Goal: Task Accomplishment & Management: Manage account settings

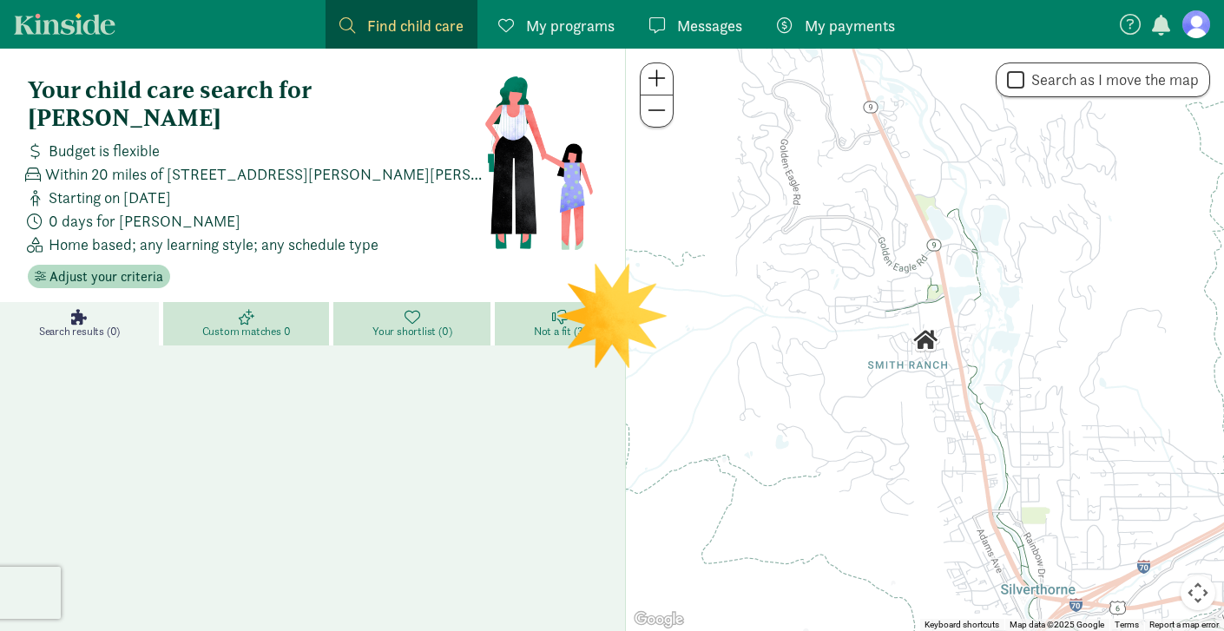
click at [1194, 21] on figure at bounding box center [1197, 24] width 28 height 28
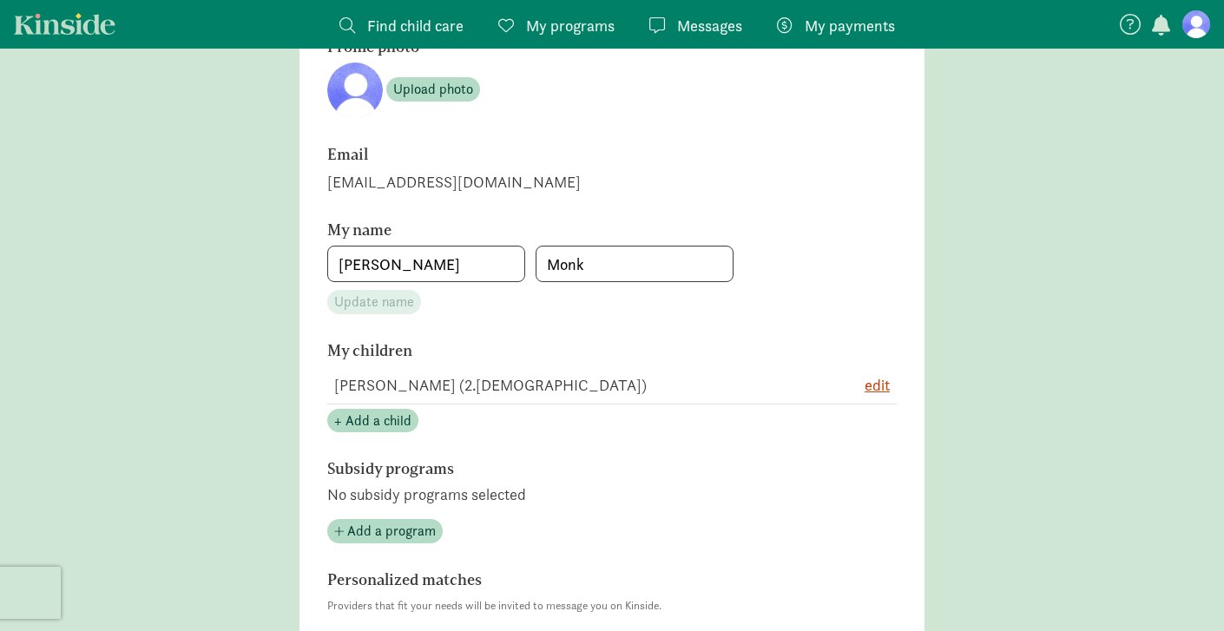
scroll to position [160, 0]
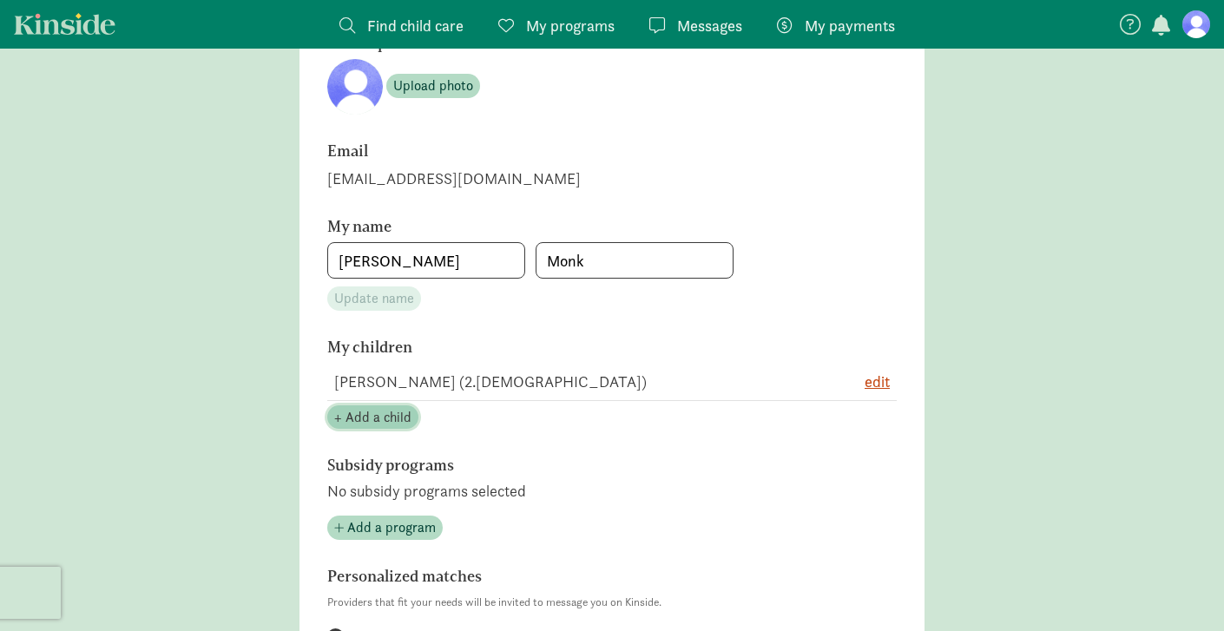
click at [382, 418] on span "+ Add a child" at bounding box center [372, 417] width 77 height 21
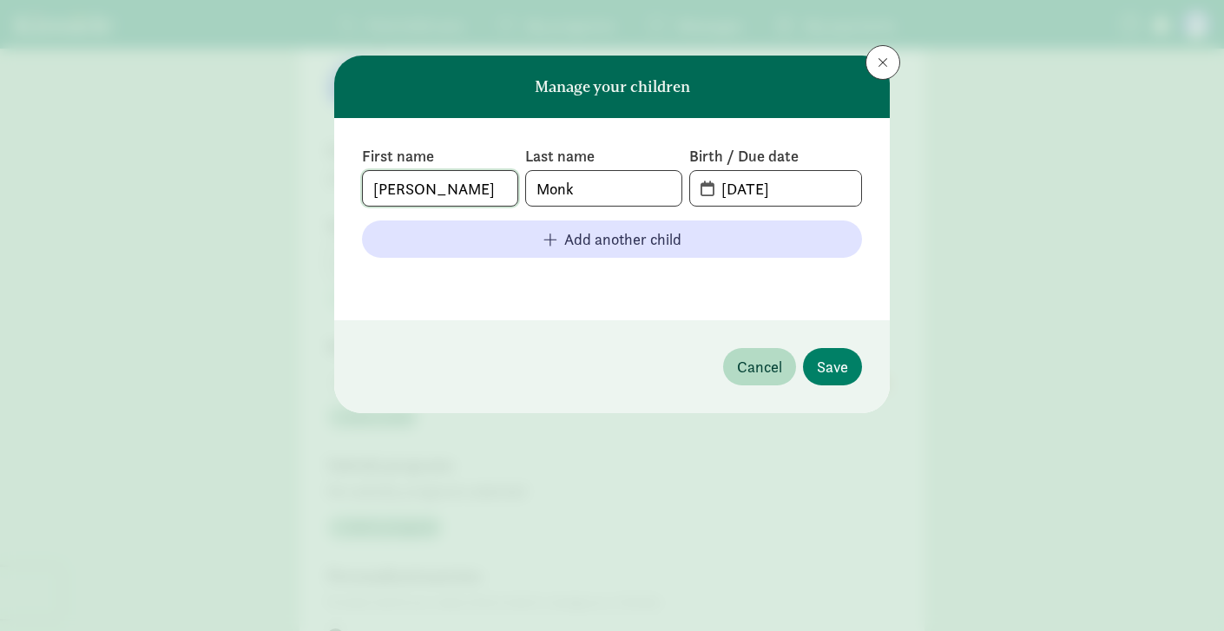
click at [466, 194] on input "[PERSON_NAME]" at bounding box center [440, 188] width 155 height 35
type input "Baby [DEMOGRAPHIC_DATA]"
click at [703, 195] on span "[DATE]" at bounding box center [775, 188] width 171 height 35
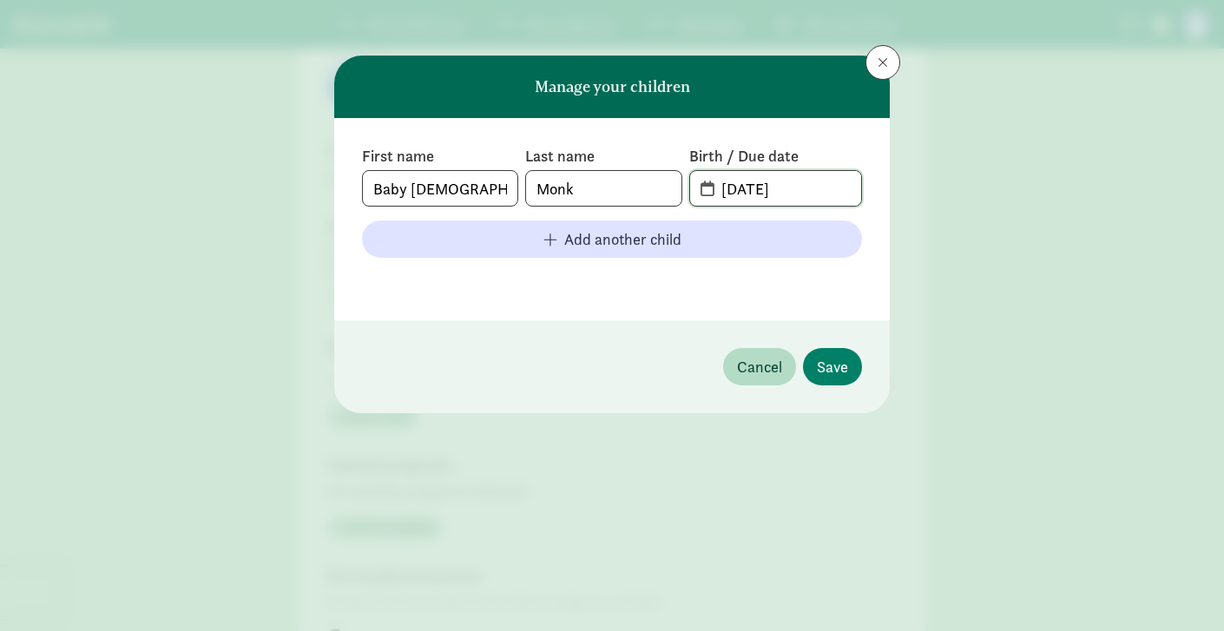
click at [748, 188] on input "[DATE]" at bounding box center [786, 188] width 150 height 35
click at [788, 187] on input "[DATE]" at bounding box center [786, 188] width 150 height 35
click at [706, 190] on span at bounding box center [775, 188] width 171 height 35
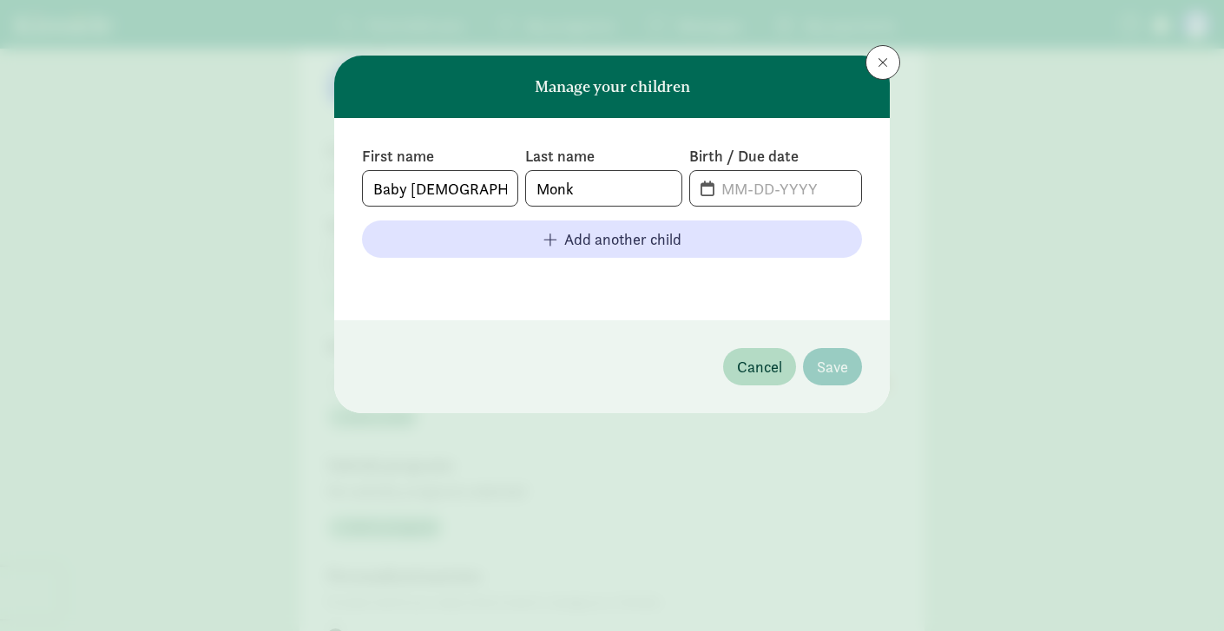
click at [706, 190] on span at bounding box center [775, 188] width 171 height 35
click at [738, 188] on input "text" at bounding box center [786, 188] width 150 height 35
type input "[DATE]"
click at [762, 379] on button "Cancel" at bounding box center [759, 366] width 73 height 37
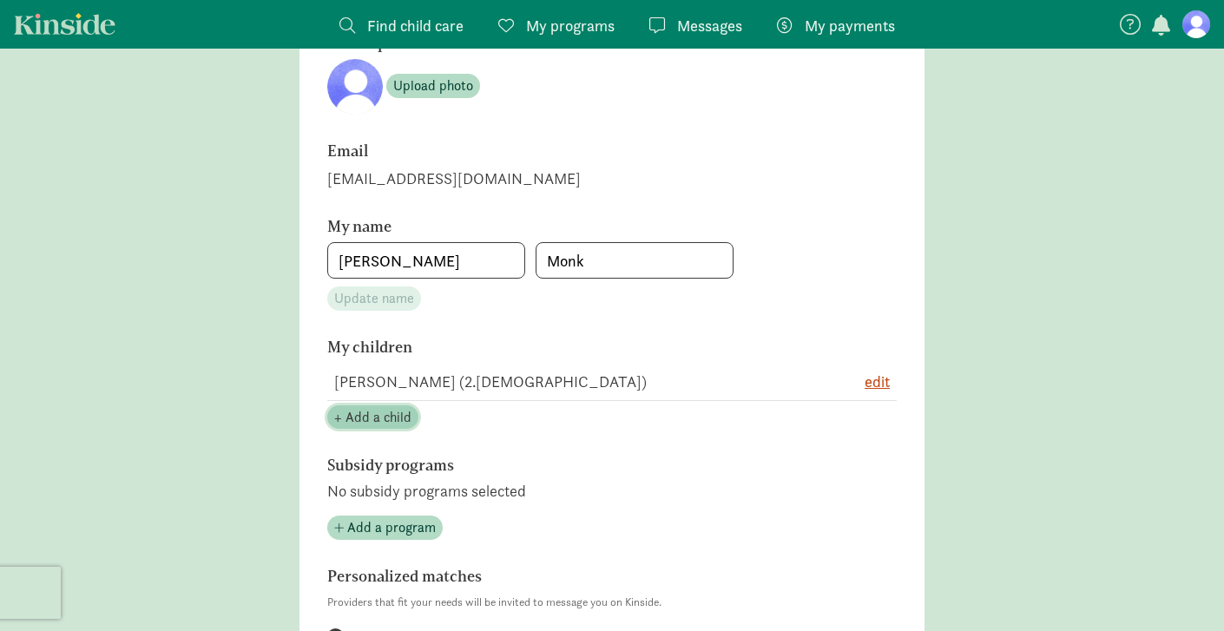
click at [399, 418] on span "+ Add a child" at bounding box center [372, 417] width 77 height 21
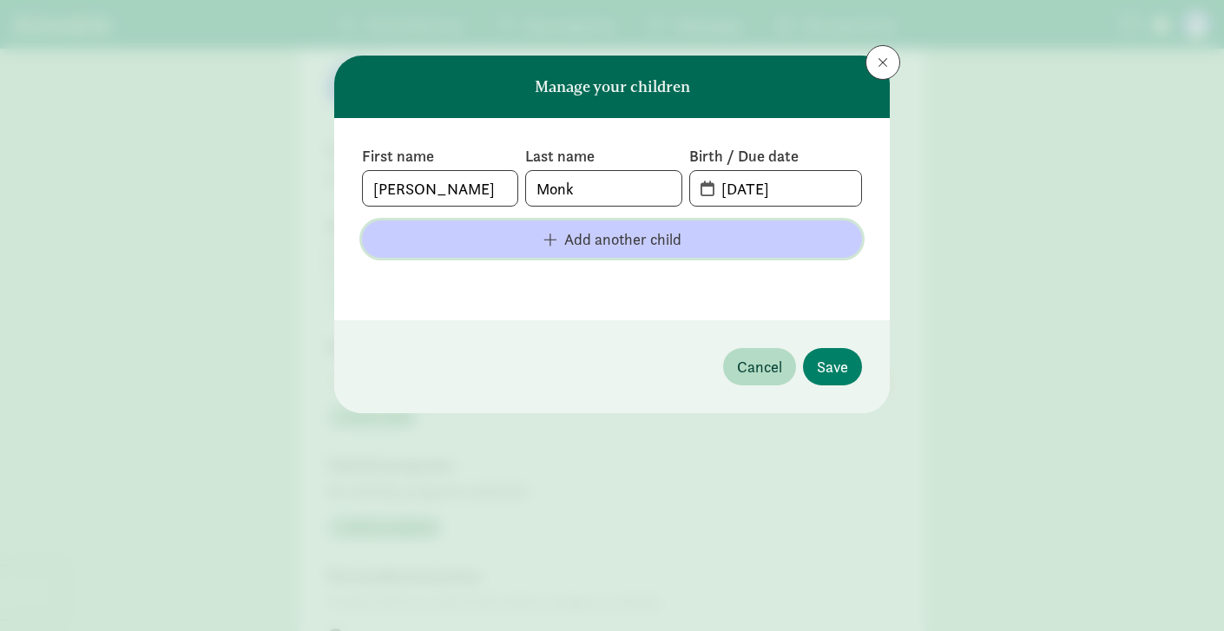
click at [582, 244] on span "Add another child" at bounding box center [622, 239] width 117 height 23
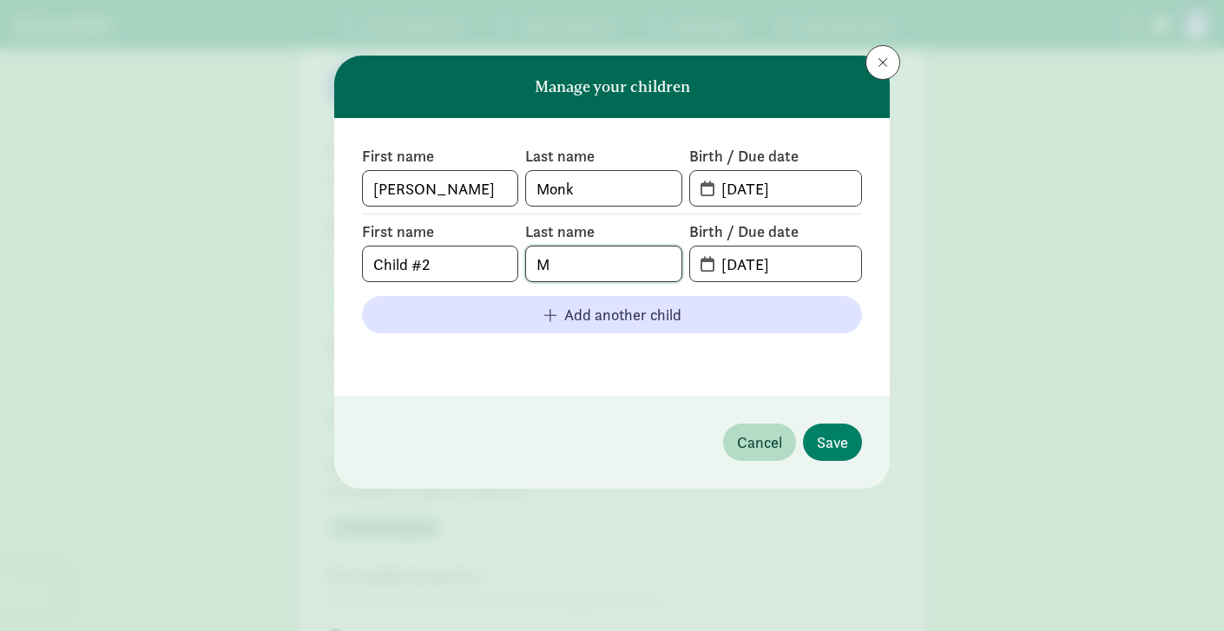
click at [603, 257] on input "M" at bounding box center [603, 264] width 155 height 35
type input "Monk"
click at [708, 260] on span "[DATE]" at bounding box center [775, 264] width 171 height 35
click at [757, 272] on input "[DATE]" at bounding box center [786, 264] width 150 height 35
click at [726, 264] on input "[DATE]" at bounding box center [786, 264] width 150 height 35
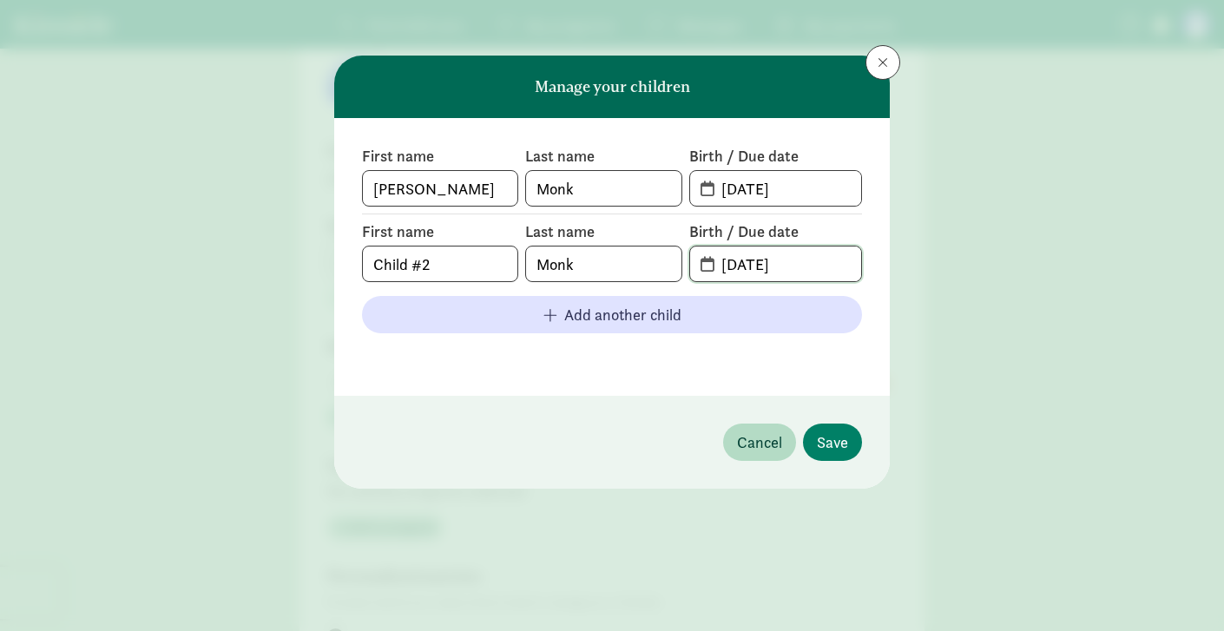
click at [726, 264] on input "[DATE]" at bounding box center [786, 264] width 150 height 35
type input "[DATE]"
click at [834, 443] on span "Save" at bounding box center [832, 442] width 31 height 23
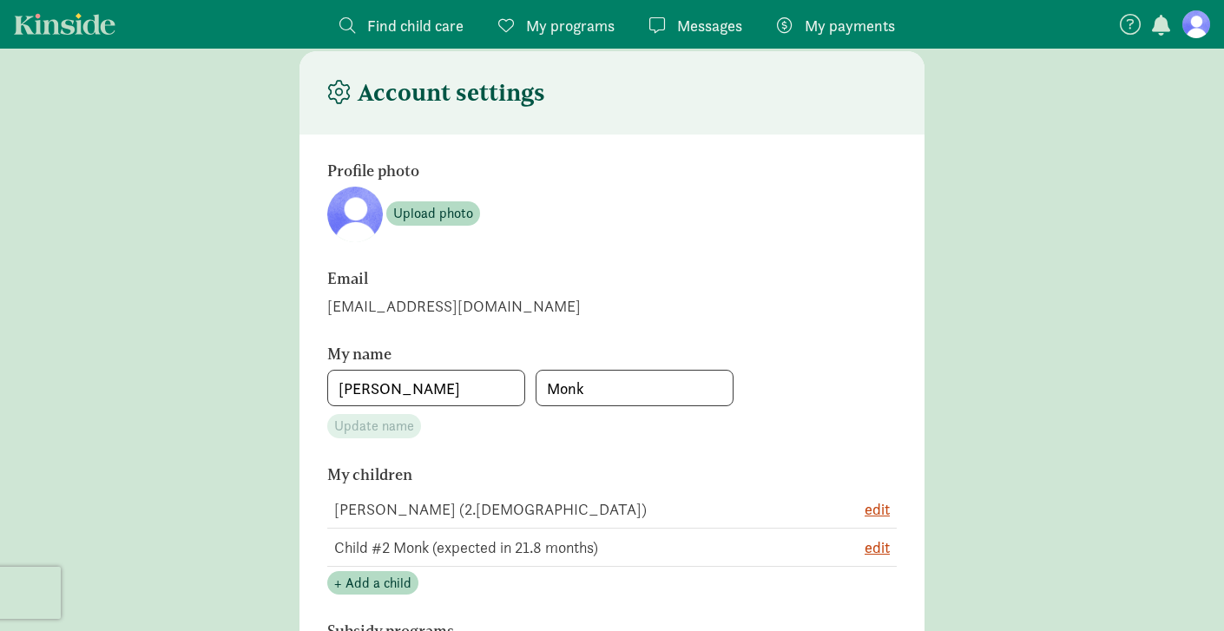
scroll to position [0, 0]
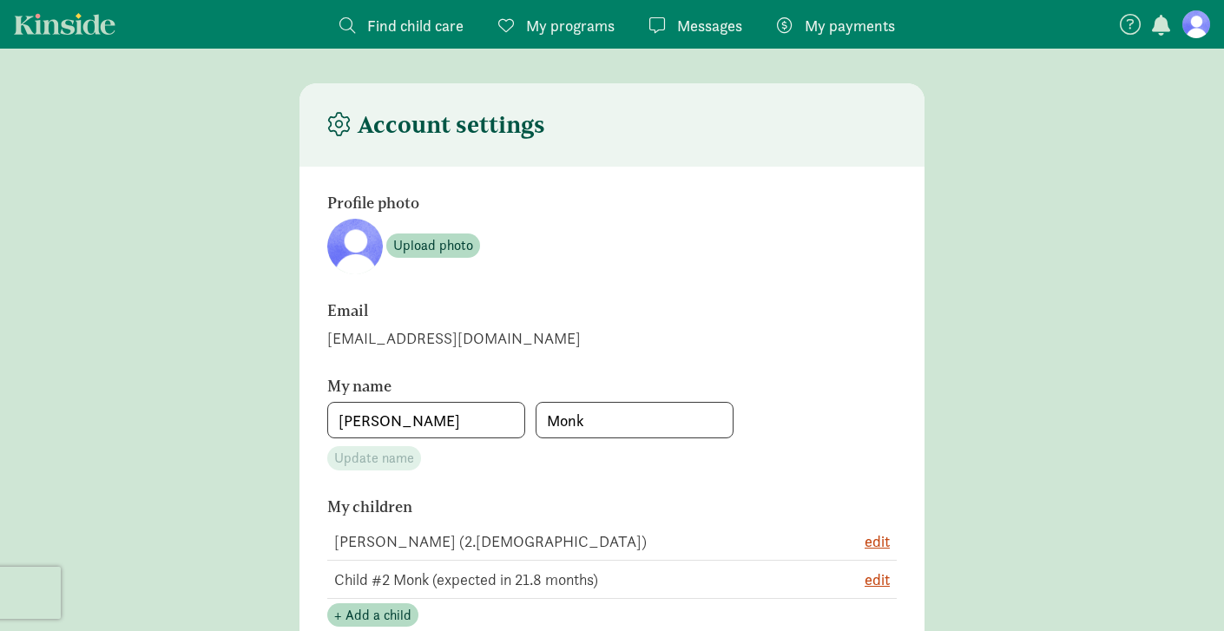
click at [522, 23] on div "My programs Programs" at bounding box center [556, 25] width 116 height 23
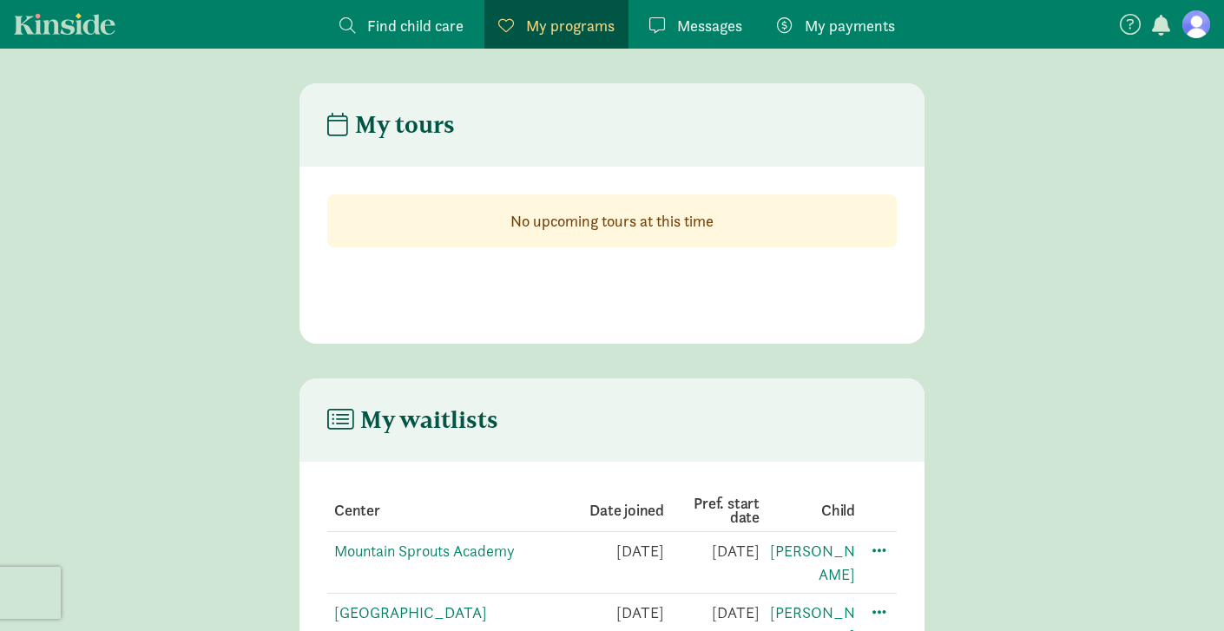
click at [451, 24] on span "Find child care" at bounding box center [415, 25] width 96 height 23
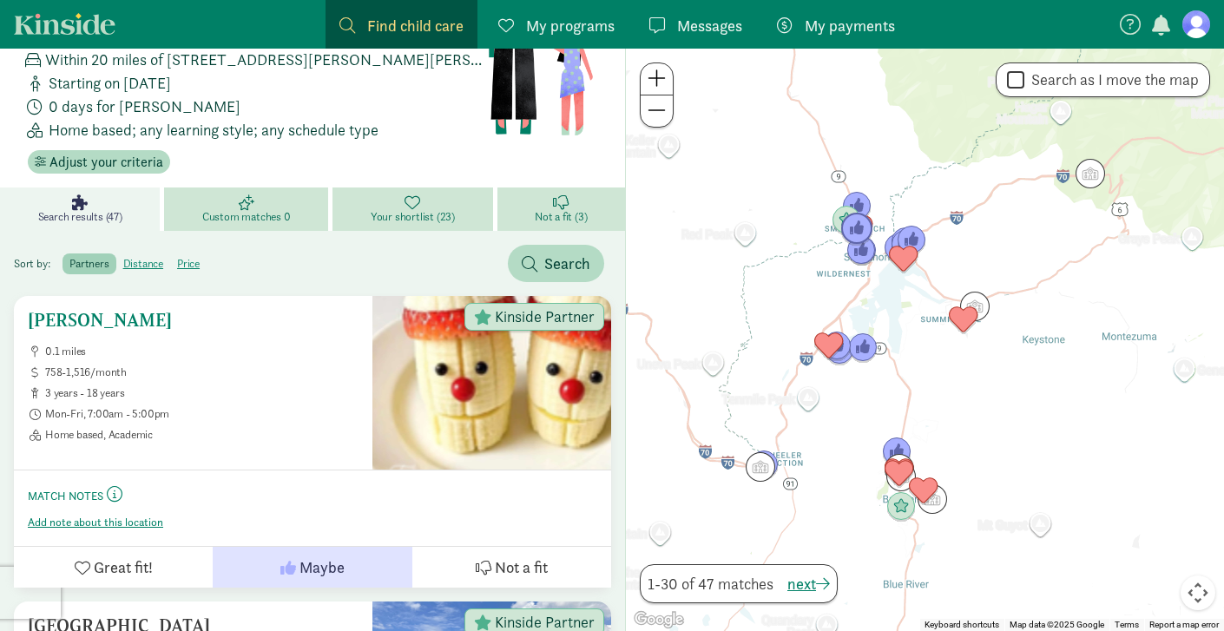
scroll to position [115, 0]
click at [570, 27] on span "My programs" at bounding box center [570, 25] width 89 height 23
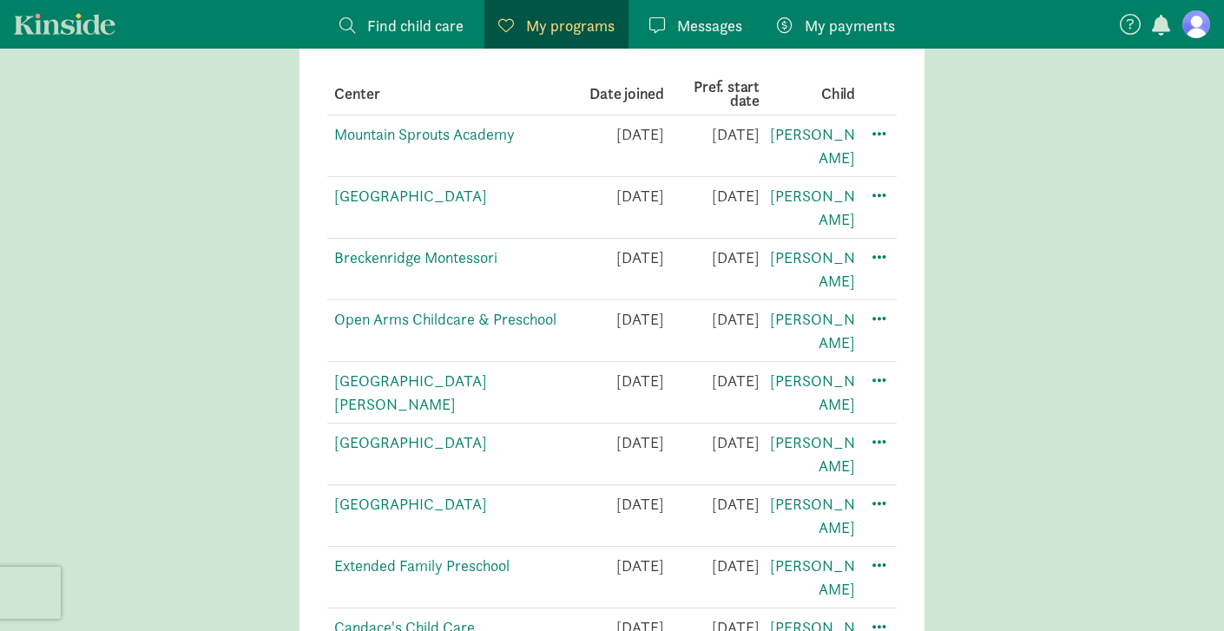
scroll to position [406, 0]
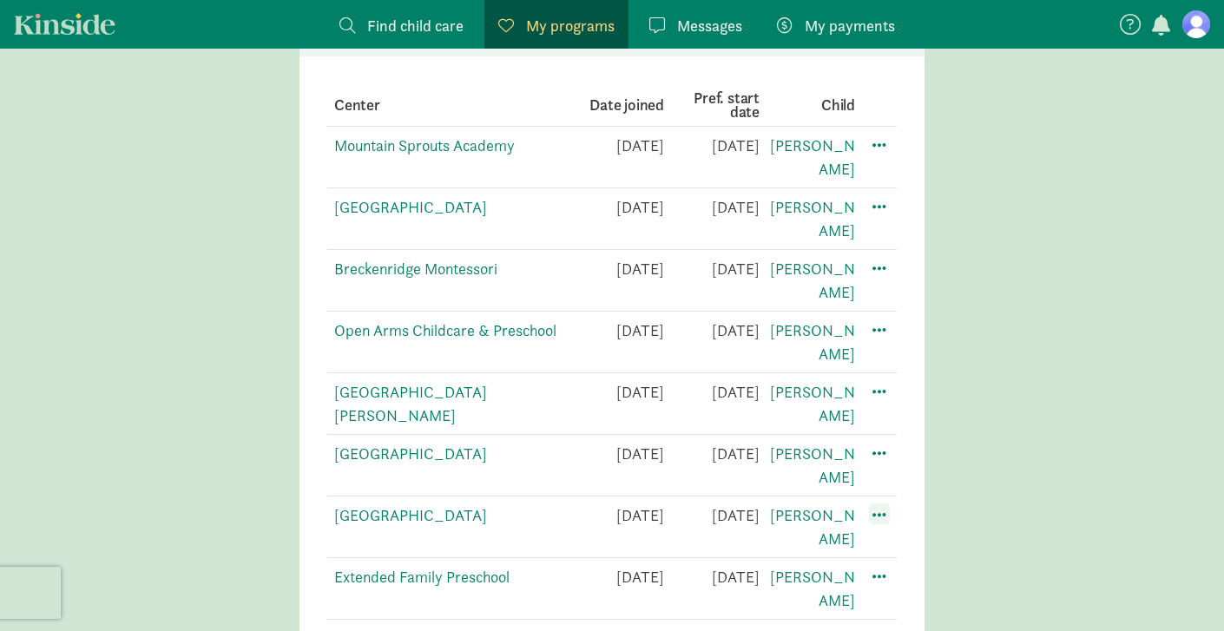
click at [886, 504] on span at bounding box center [879, 514] width 21 height 21
click at [912, 534] on div "Edit preferences" at bounding box center [940, 552] width 156 height 37
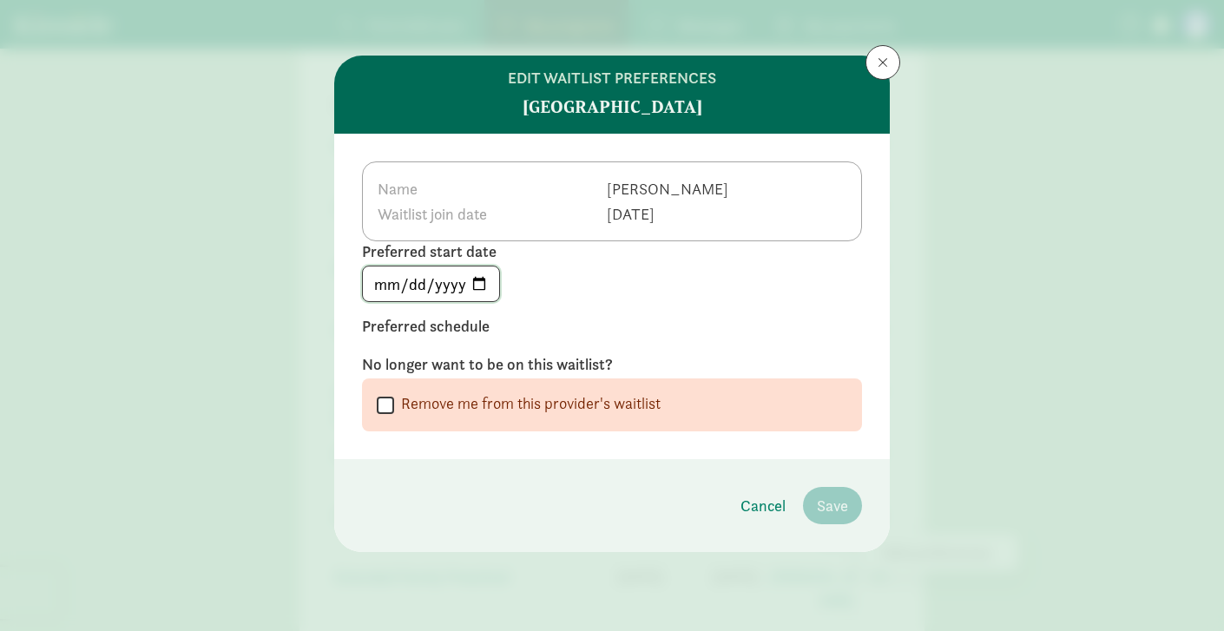
click at [478, 286] on input "[DATE]" at bounding box center [431, 284] width 136 height 35
type input "[DATE]"
click at [714, 326] on label "Preferred schedule" at bounding box center [612, 326] width 500 height 21
click at [622, 216] on td "[DATE]" at bounding box center [667, 213] width 123 height 25
click at [887, 64] on span at bounding box center [883, 63] width 10 height 14
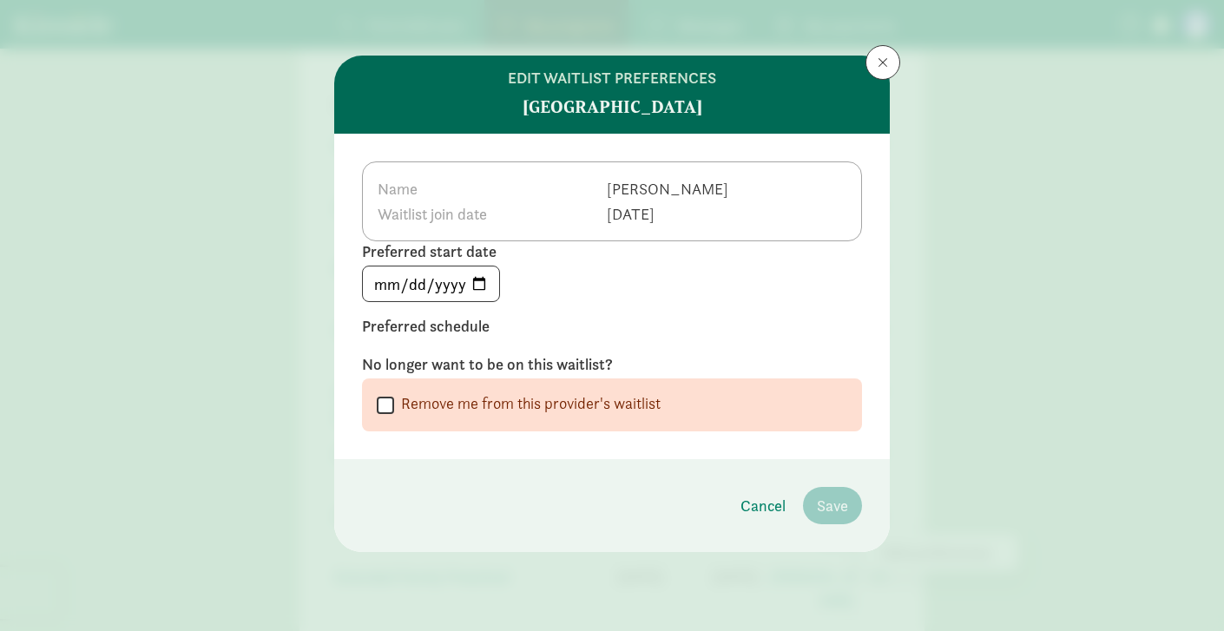
scroll to position [35, 0]
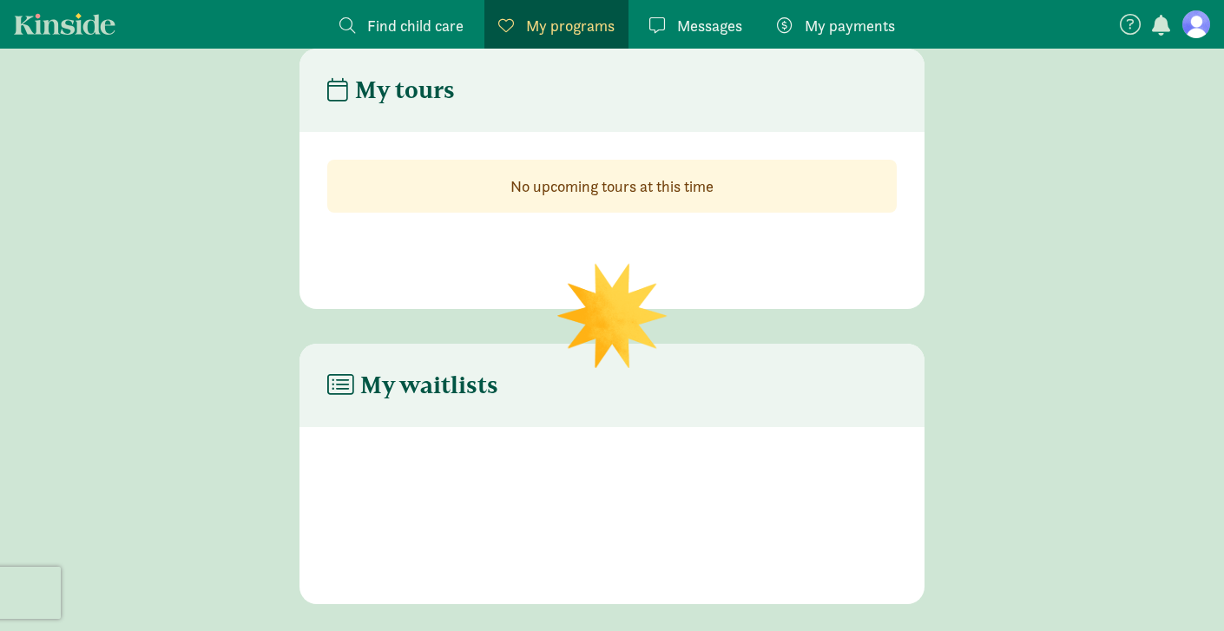
click at [1195, 27] on figure at bounding box center [1197, 24] width 28 height 28
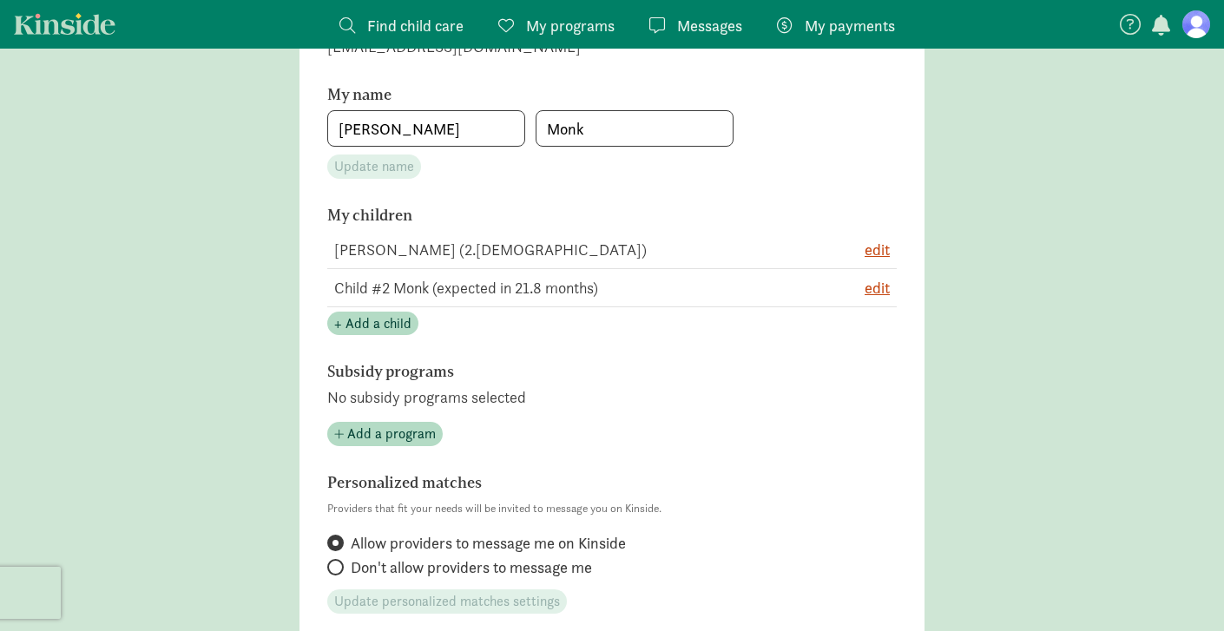
scroll to position [299, 0]
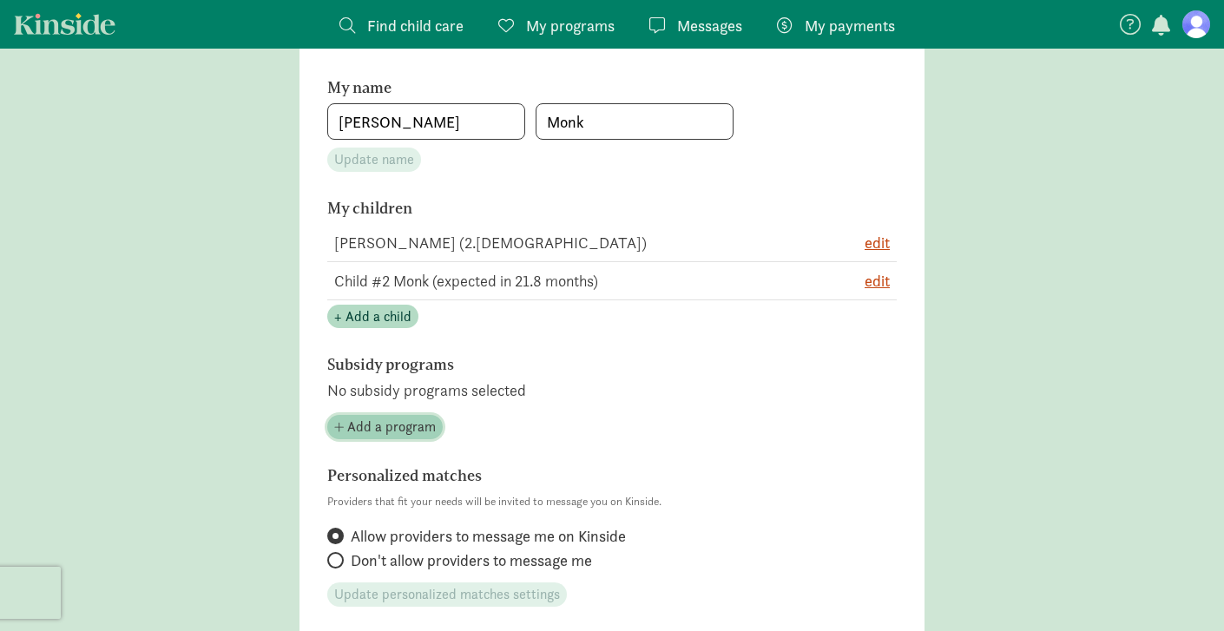
click at [390, 429] on span "Add a program" at bounding box center [391, 427] width 89 height 21
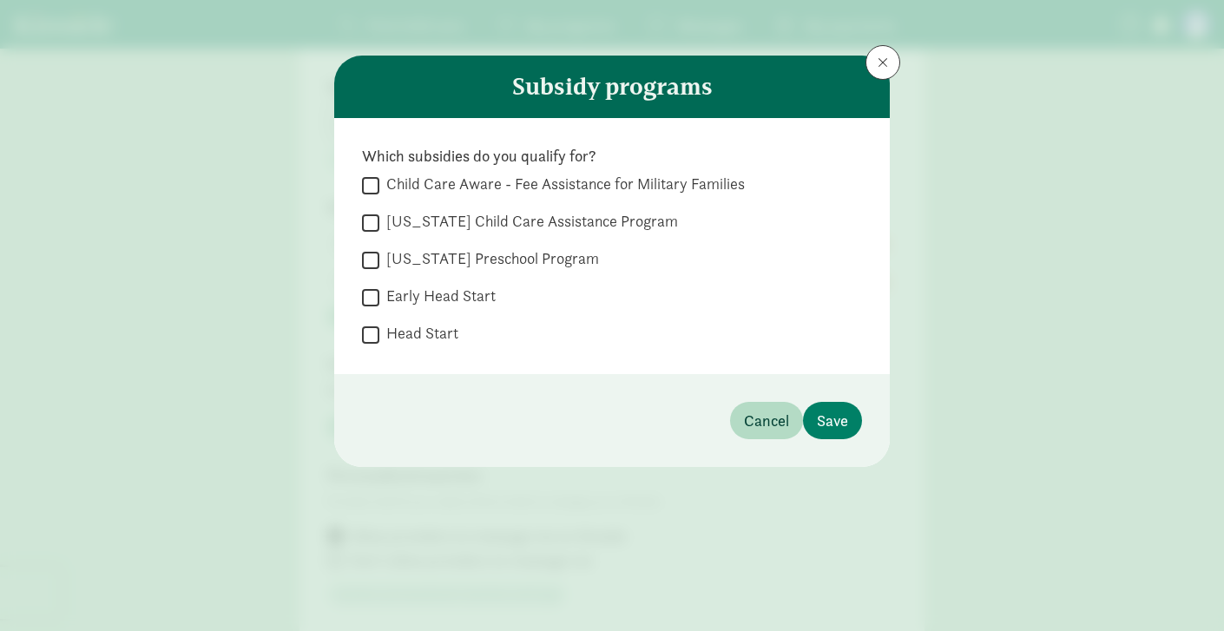
drag, startPoint x: 651, startPoint y: 221, endPoint x: 613, endPoint y: 220, distance: 38.2
click at [613, 220] on label "[US_STATE] Child Care Assistance Program" at bounding box center [528, 221] width 299 height 21
click at [379, 220] on input "[US_STATE] Child Care Assistance Program" at bounding box center [370, 222] width 17 height 23
click at [372, 226] on input "[US_STATE] Child Care Assistance Program" at bounding box center [370, 222] width 17 height 23
checkbox input "false"
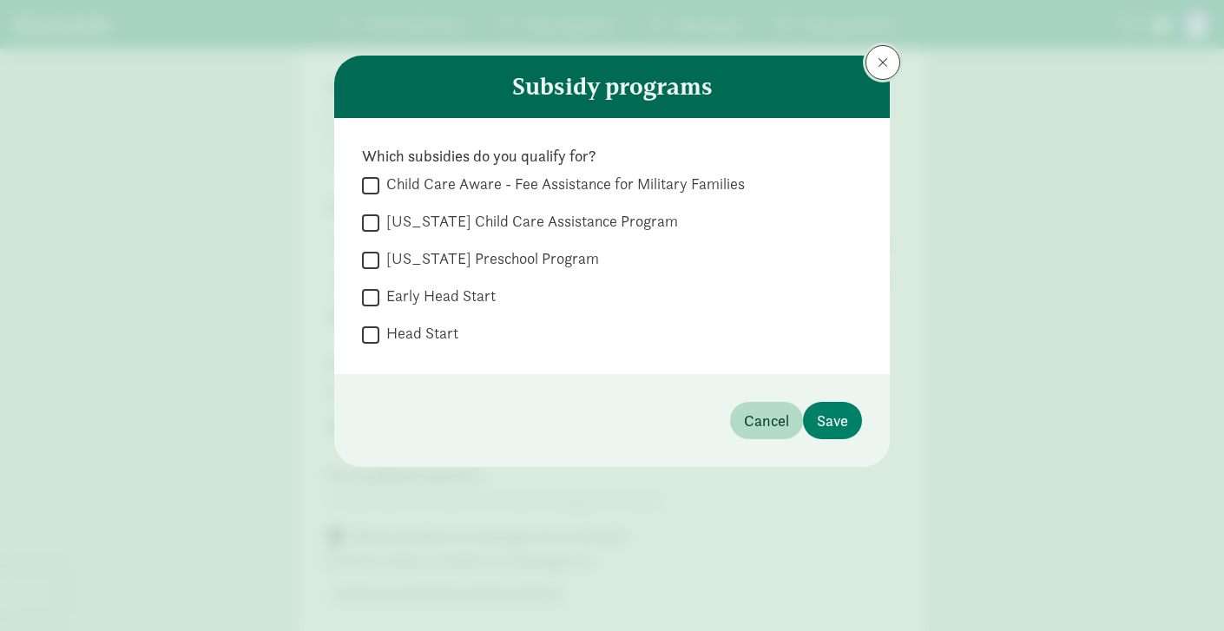
click at [890, 64] on button at bounding box center [883, 62] width 35 height 35
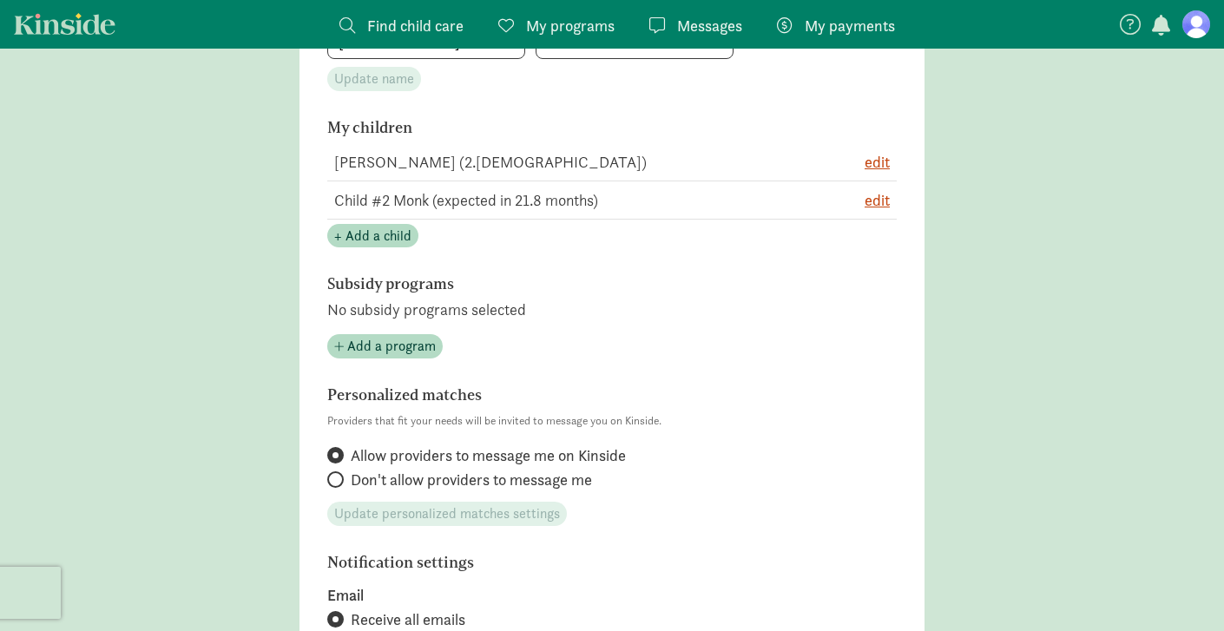
scroll to position [0, 0]
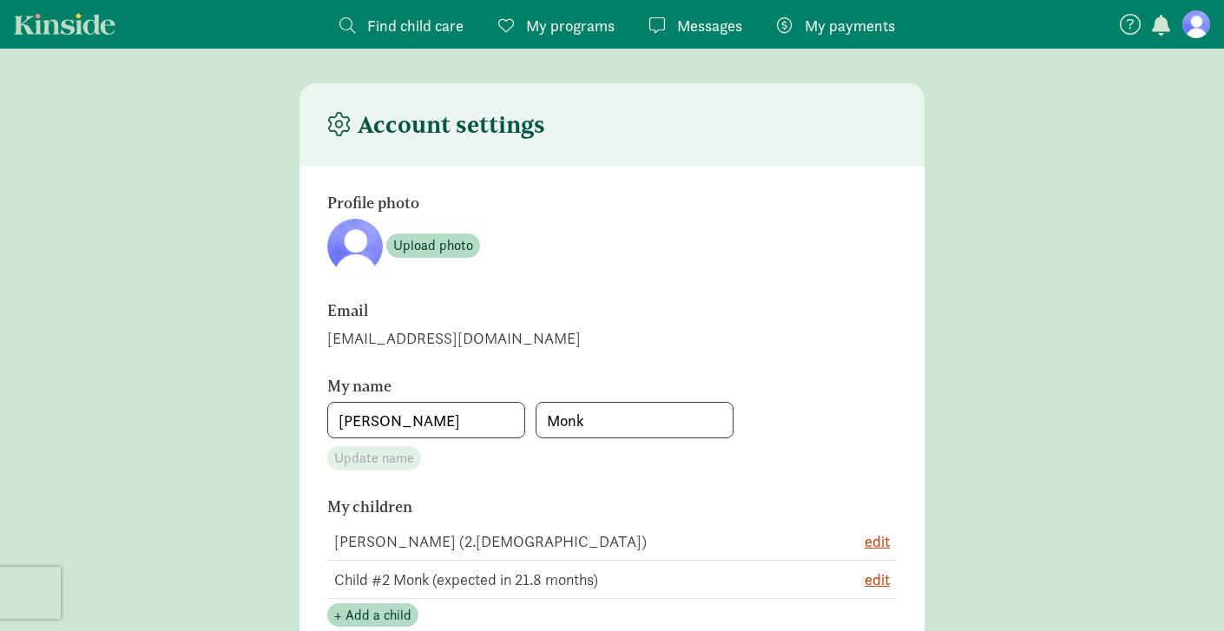
click at [88, 30] on link "Kinside" at bounding box center [65, 24] width 102 height 22
